Goal: Task Accomplishment & Management: Use online tool/utility

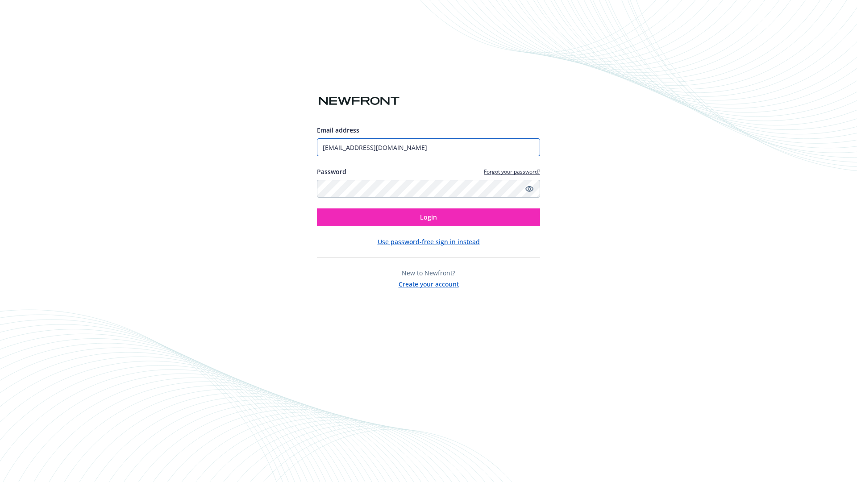
type input "[EMAIL_ADDRESS][DOMAIN_NAME]"
click at [429, 217] on span "Login" at bounding box center [428, 217] width 17 height 8
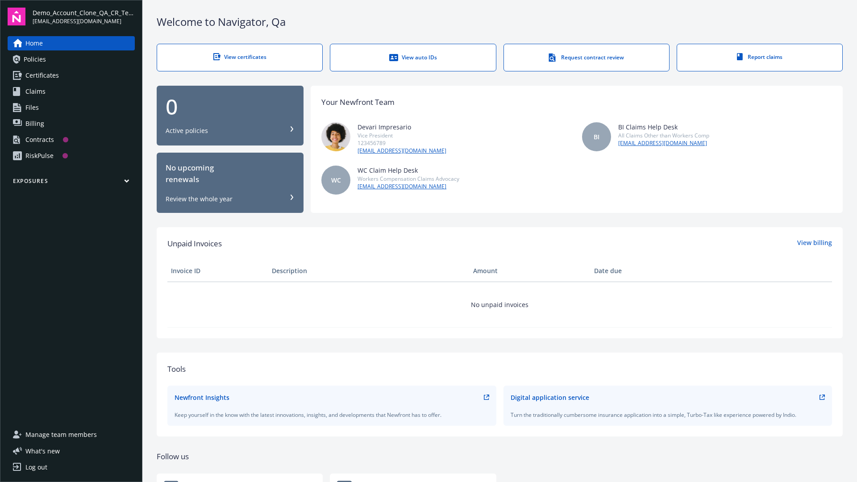
click at [83, 17] on span "Demo_Account_Clone_QA_CR_Tests_Prospect" at bounding box center [84, 12] width 102 height 9
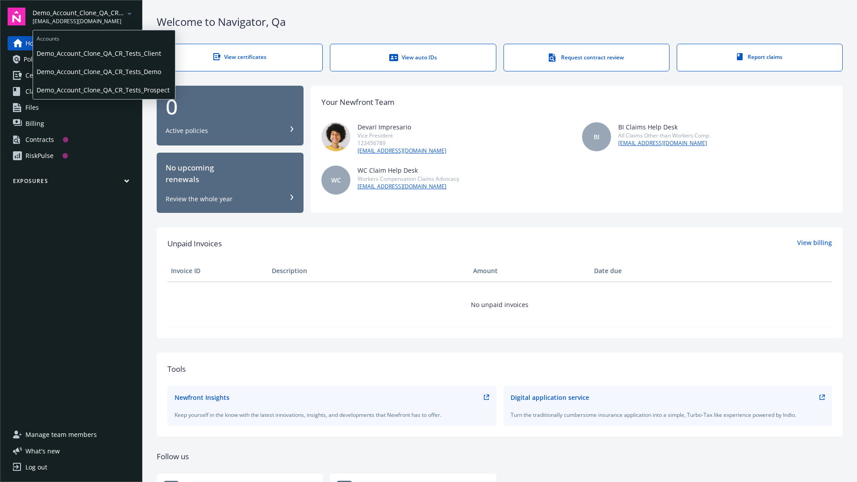
click at [103, 53] on span "Demo_Account_Clone_QA_CR_Tests_Client" at bounding box center [104, 53] width 135 height 18
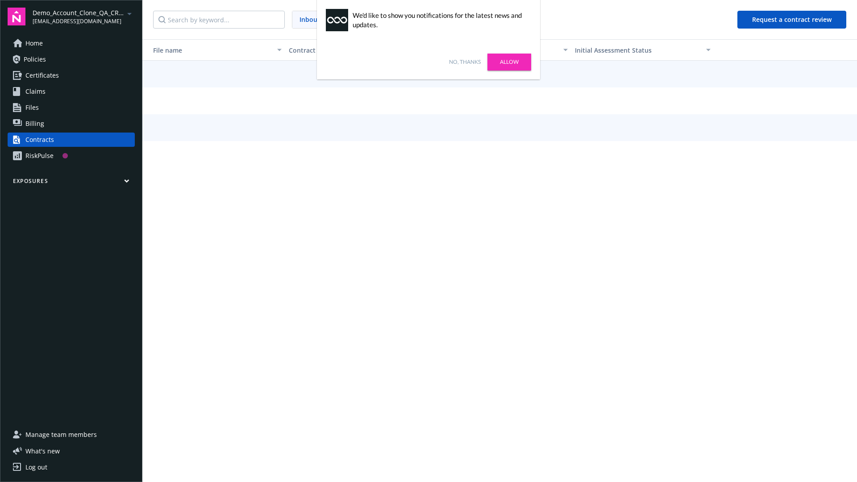
click at [465, 62] on link "No, thanks" at bounding box center [465, 62] width 32 height 8
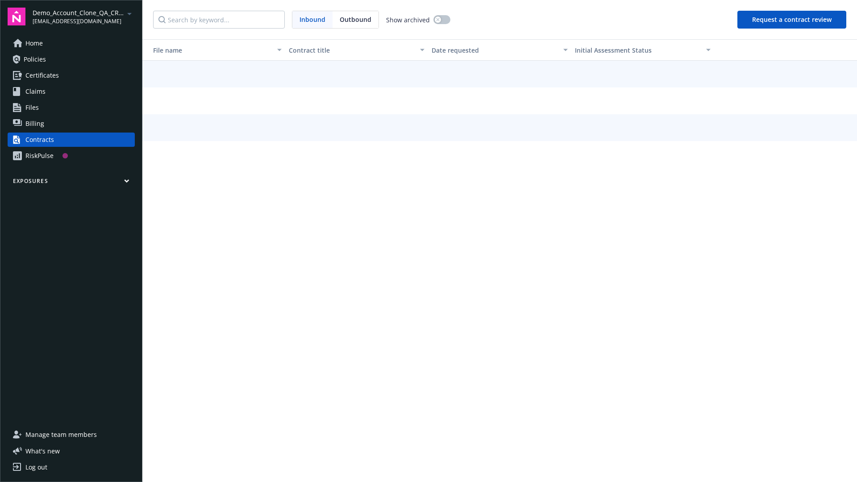
click at [792, 20] on button "Request a contract review" at bounding box center [791, 20] width 109 height 18
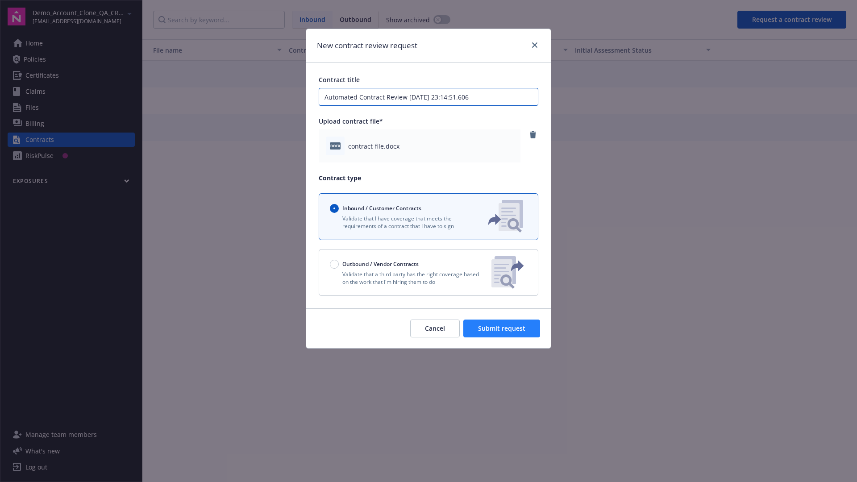
type input "Automated Contract Review [DATE] 23:14:51.606"
click at [502, 329] on span "Submit request" at bounding box center [501, 328] width 47 height 8
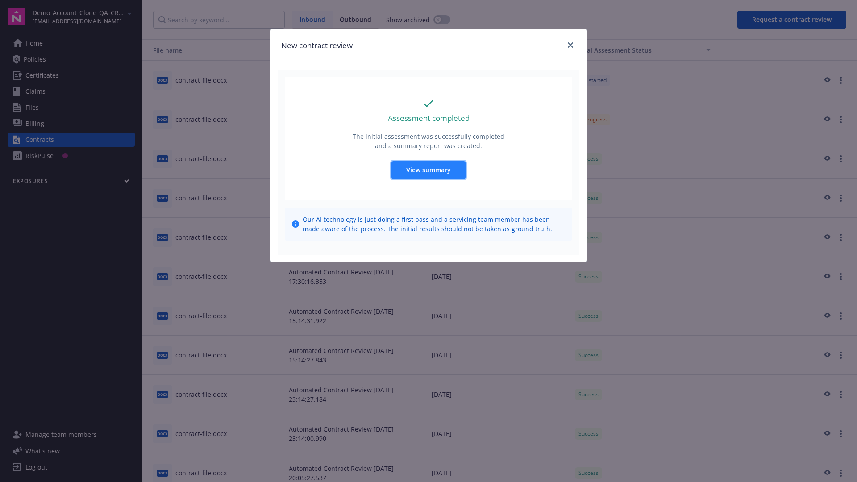
click at [428, 170] on span "View summary" at bounding box center [428, 170] width 45 height 8
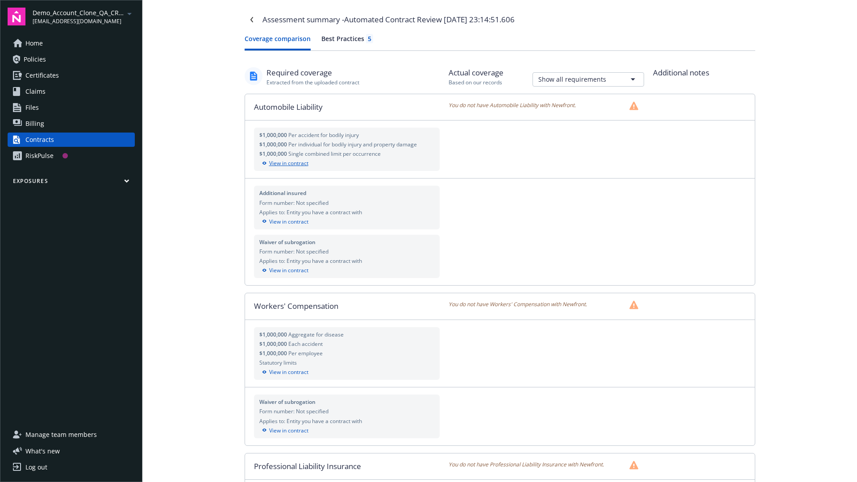
click at [346, 163] on div "View in contract" at bounding box center [346, 163] width 175 height 8
